Goal: Transaction & Acquisition: Download file/media

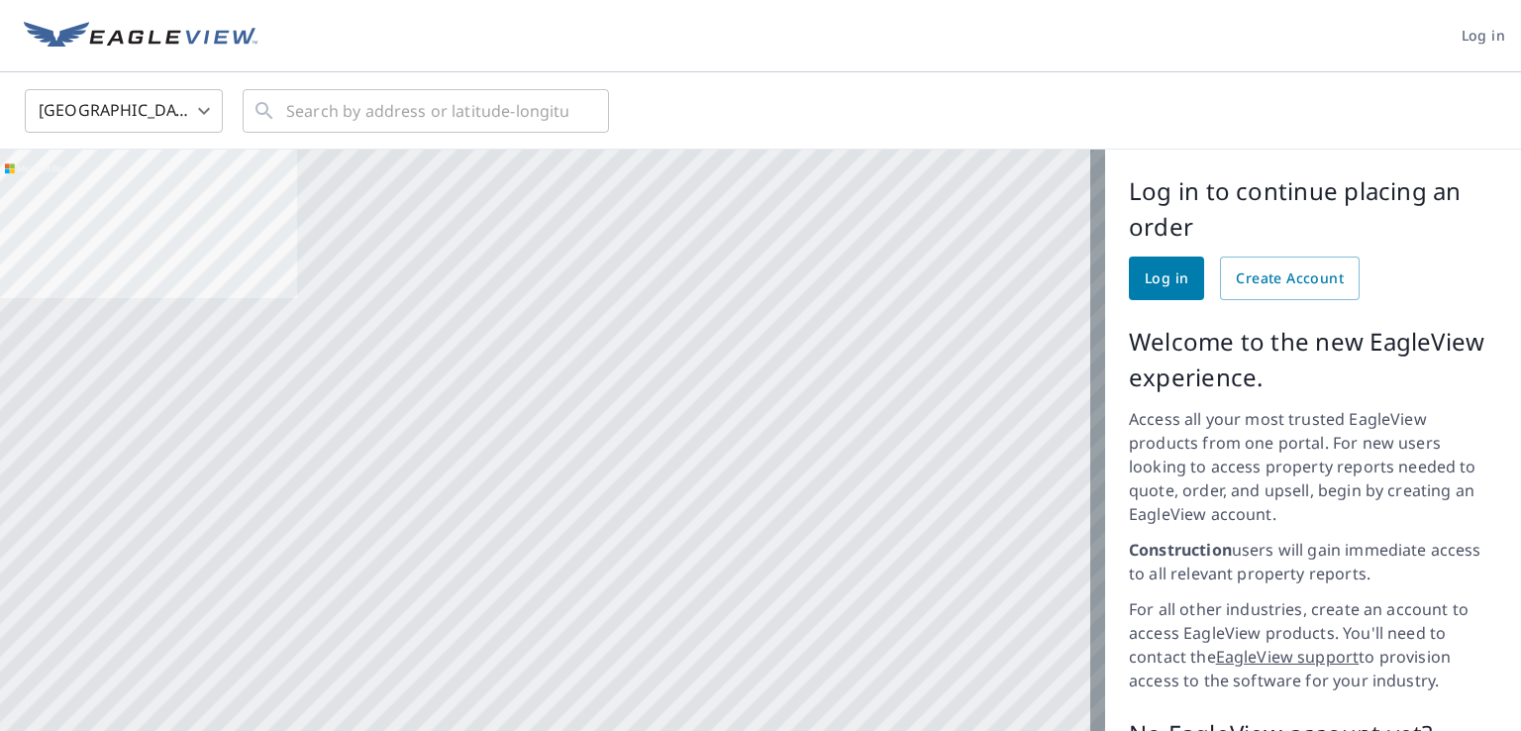
click at [1145, 268] on span "Log in" at bounding box center [1167, 278] width 44 height 25
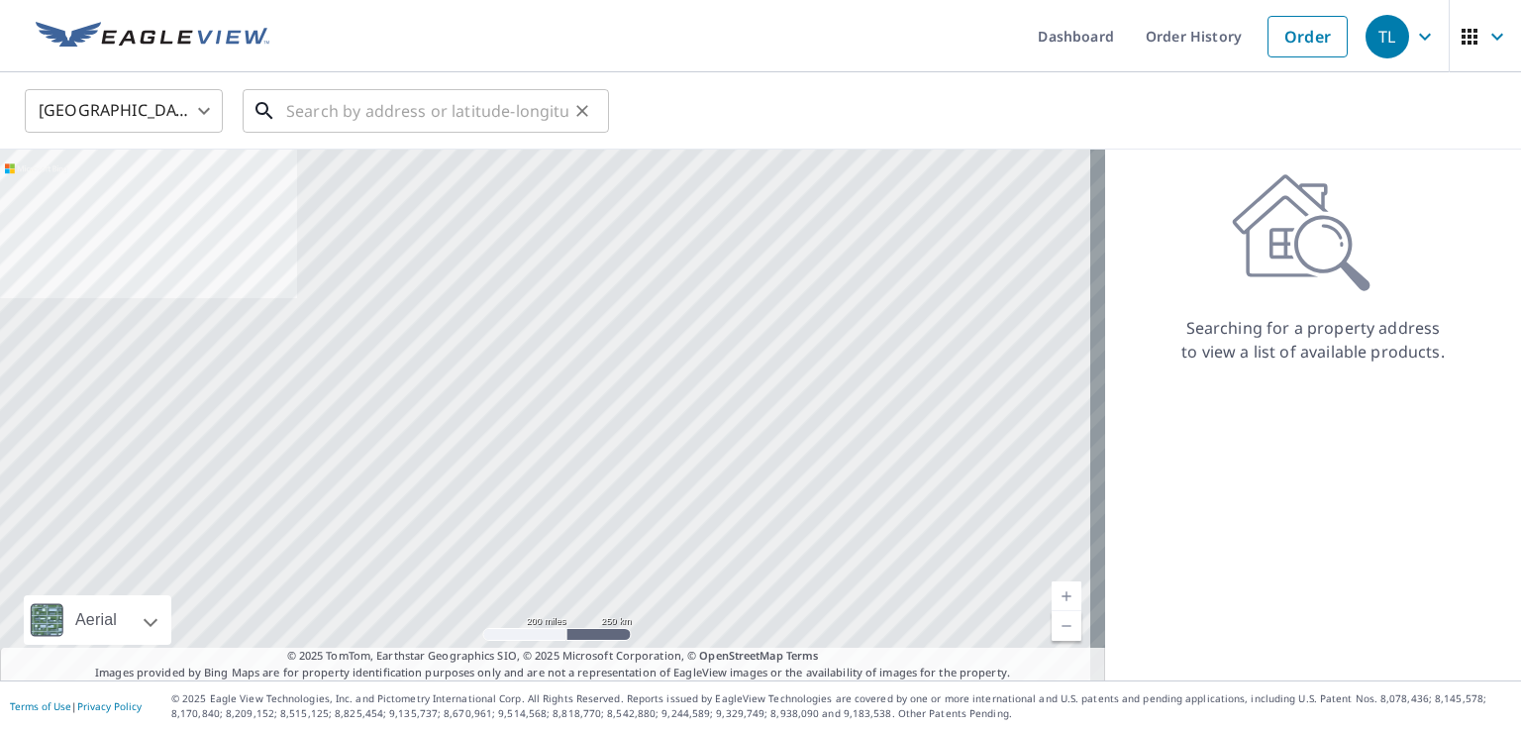
click at [342, 117] on input "text" at bounding box center [427, 110] width 282 height 55
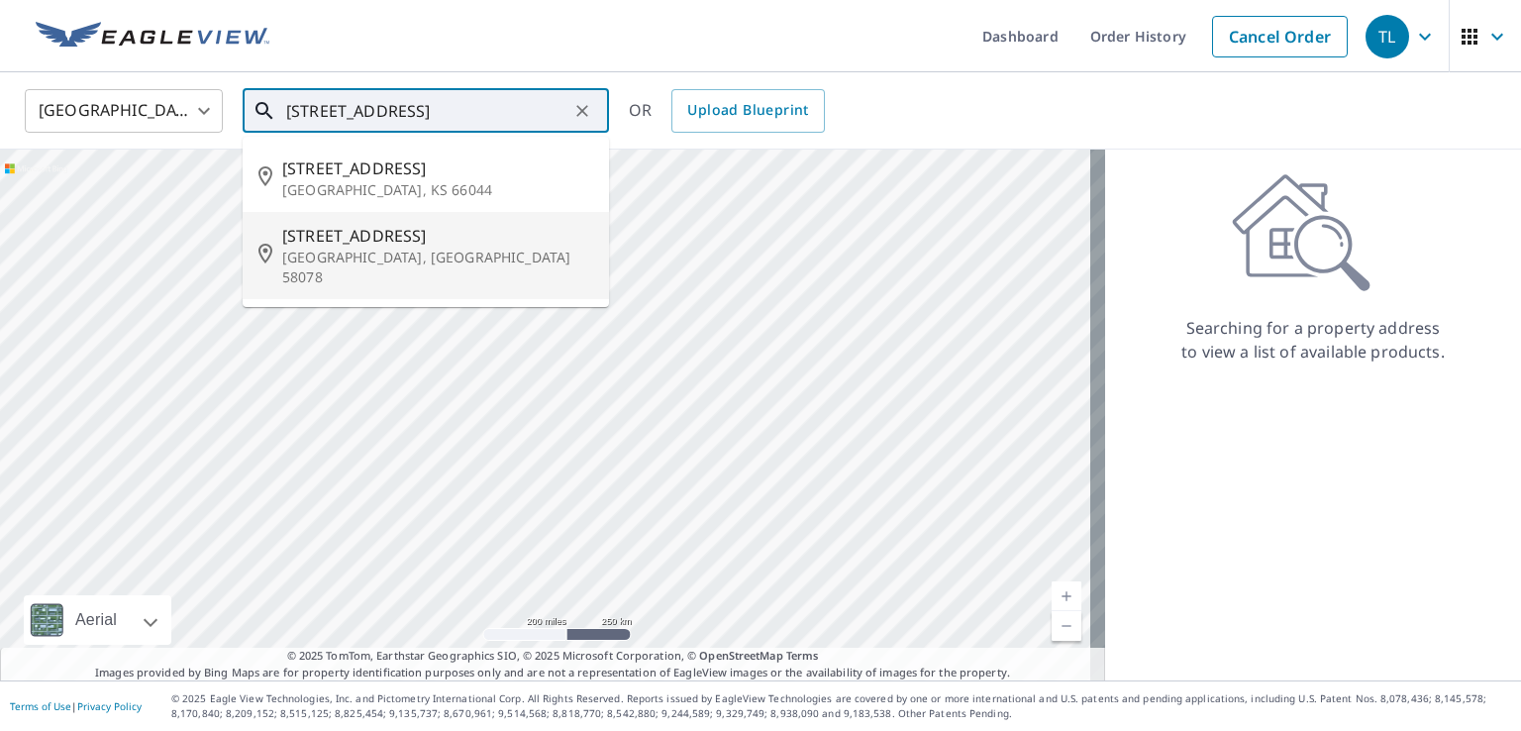
click at [339, 243] on span "[STREET_ADDRESS]" at bounding box center [437, 236] width 311 height 24
type input "[STREET_ADDRESS]"
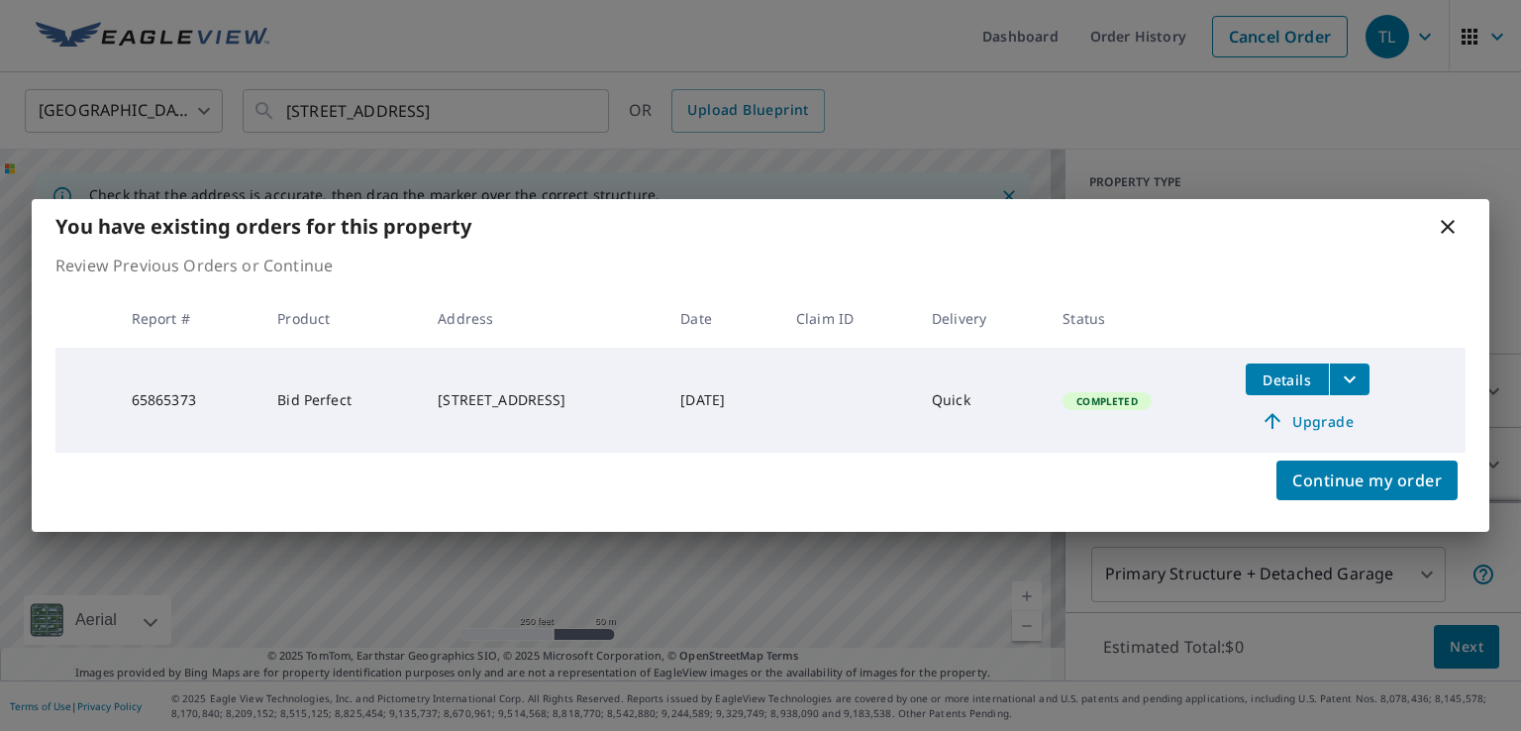
click at [1361, 384] on icon "filesDropdownBtn-65865373" at bounding box center [1350, 379] width 24 height 24
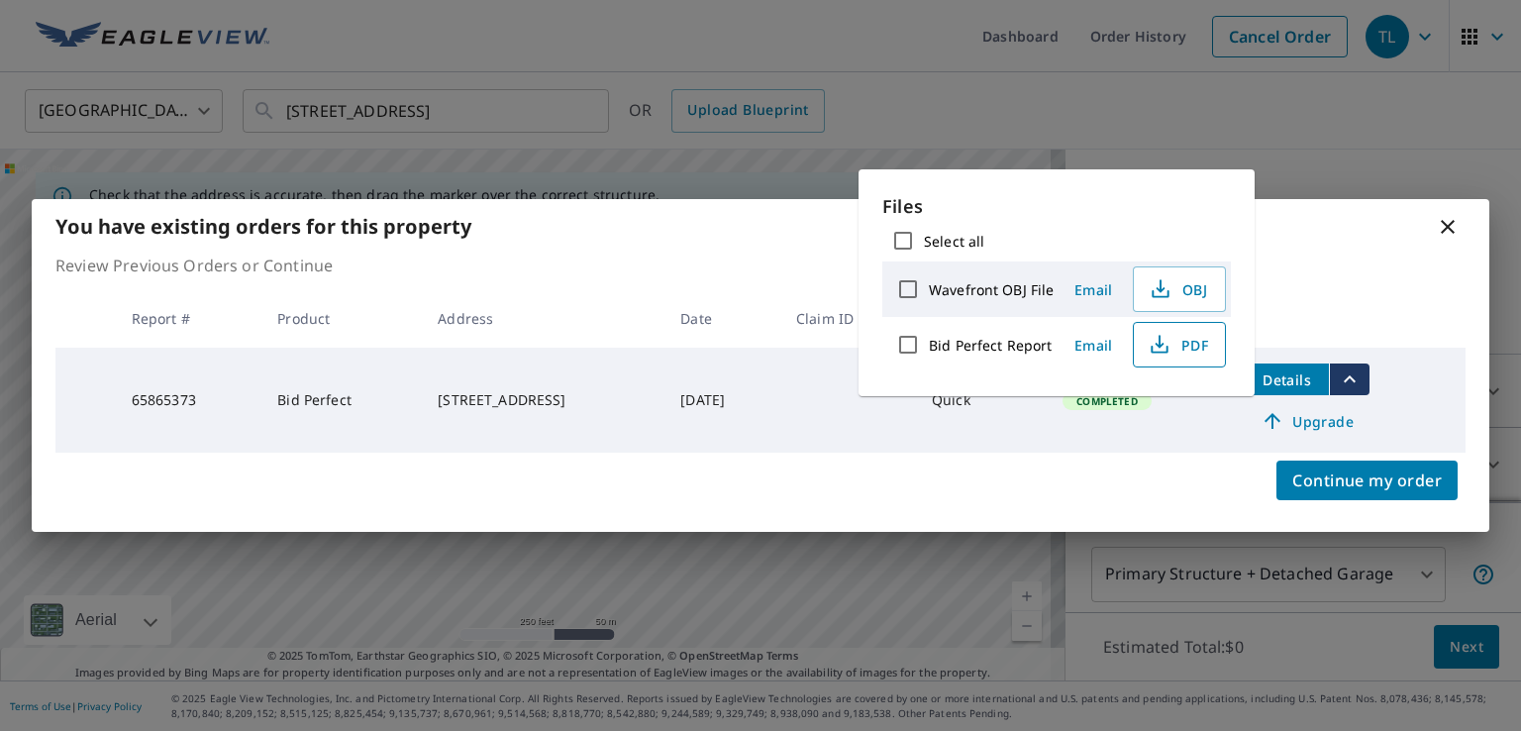
click at [1205, 352] on span "PDF" at bounding box center [1177, 345] width 63 height 24
click at [1453, 231] on icon at bounding box center [1448, 227] width 24 height 24
